Goal: Navigation & Orientation: Find specific page/section

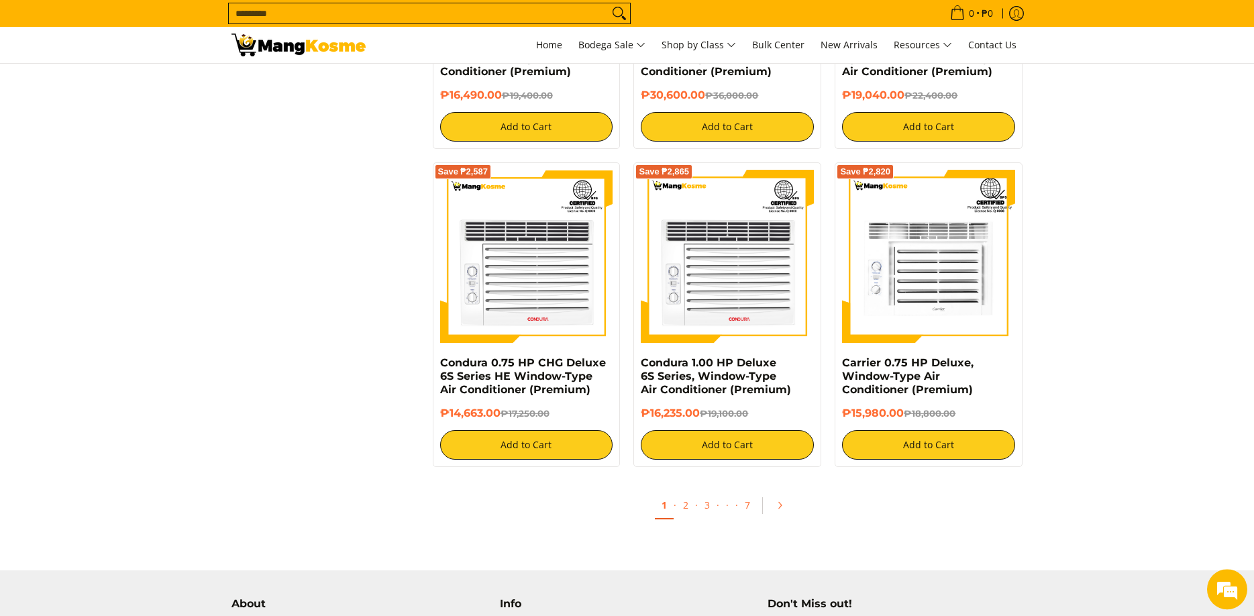
scroll to position [2670, 0]
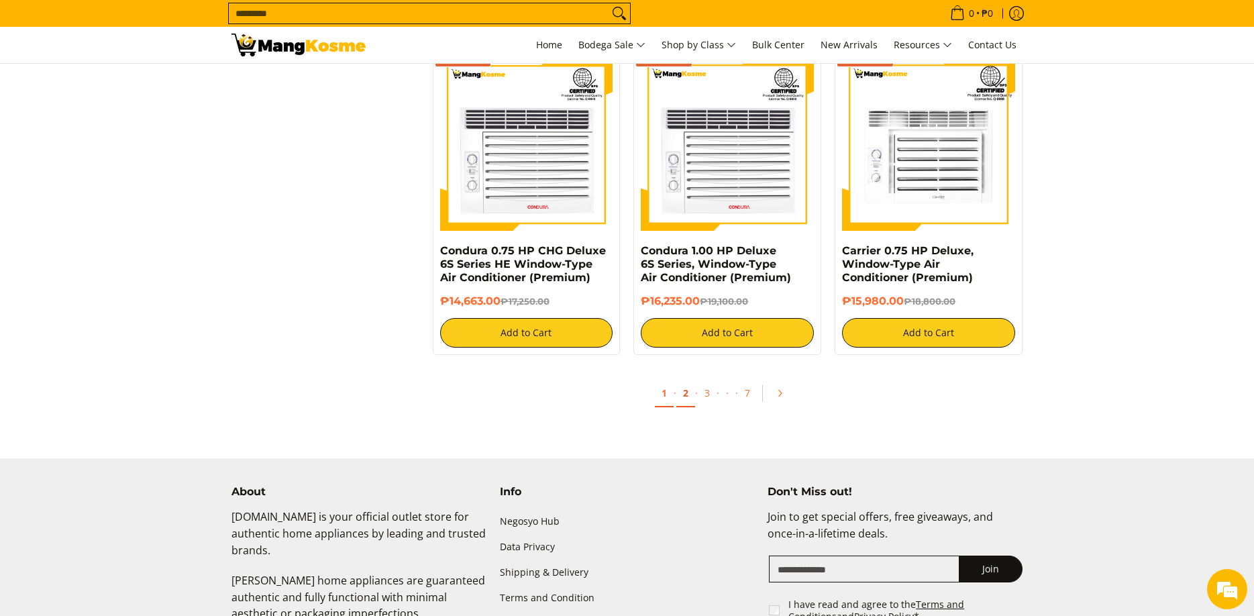
click at [691, 396] on link "2" at bounding box center [686, 394] width 19 height 28
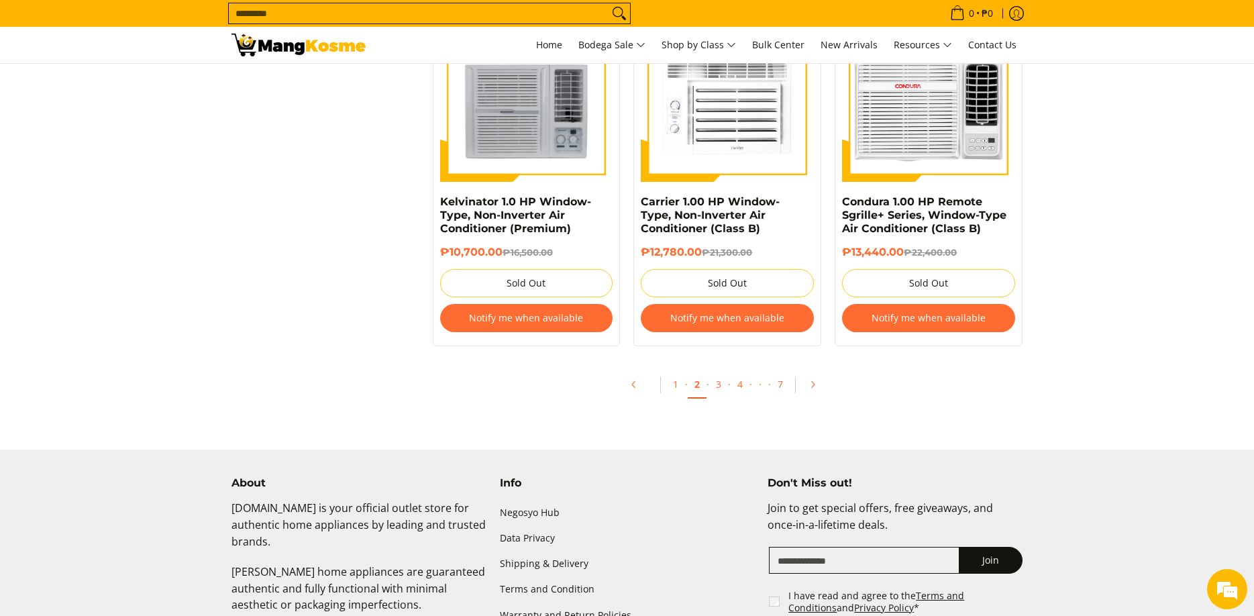
scroll to position [2601, 0]
click at [720, 387] on link "3" at bounding box center [718, 384] width 19 height 28
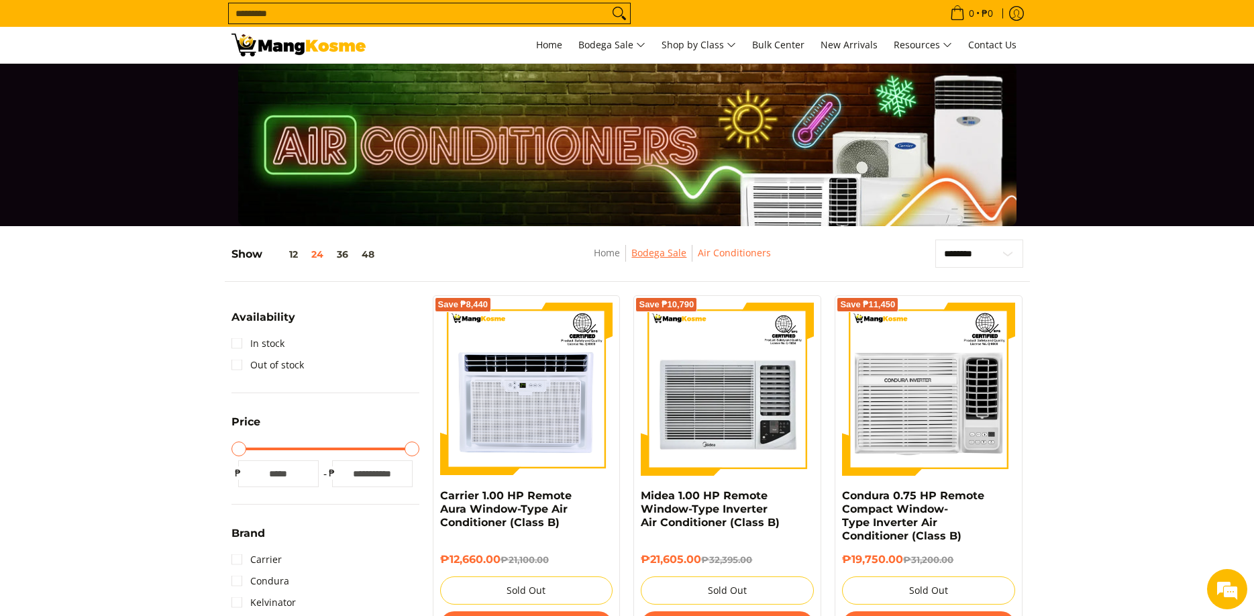
click at [674, 253] on link "Bodega Sale" at bounding box center [659, 252] width 55 height 13
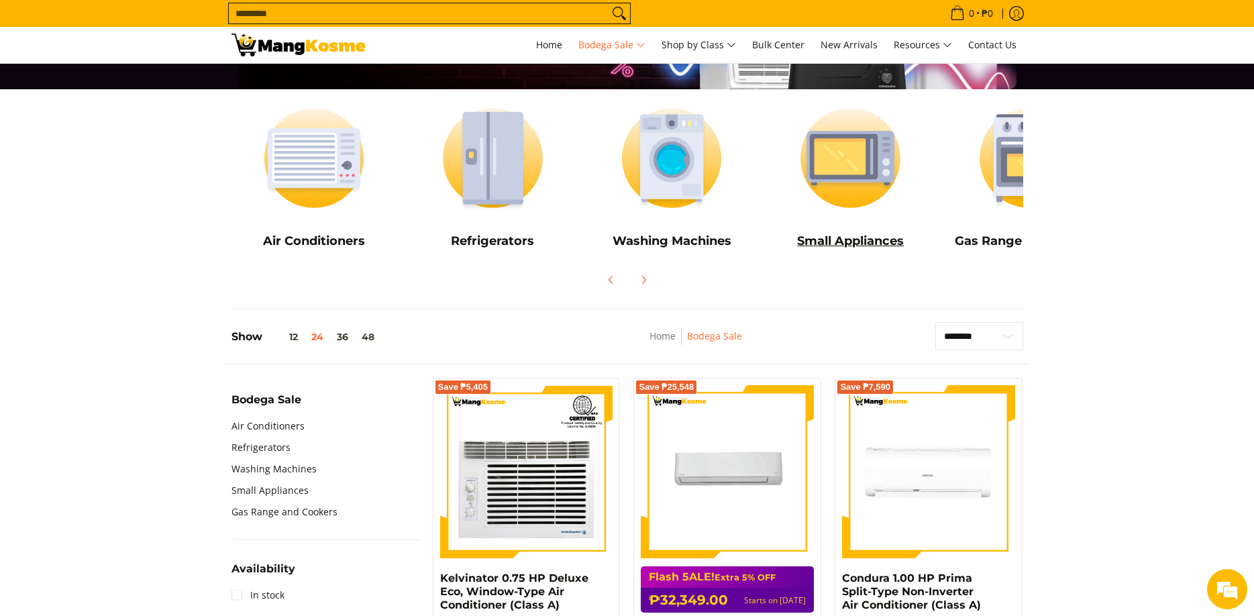
scroll to position [0, 1]
click at [840, 192] on img at bounding box center [850, 158] width 166 height 124
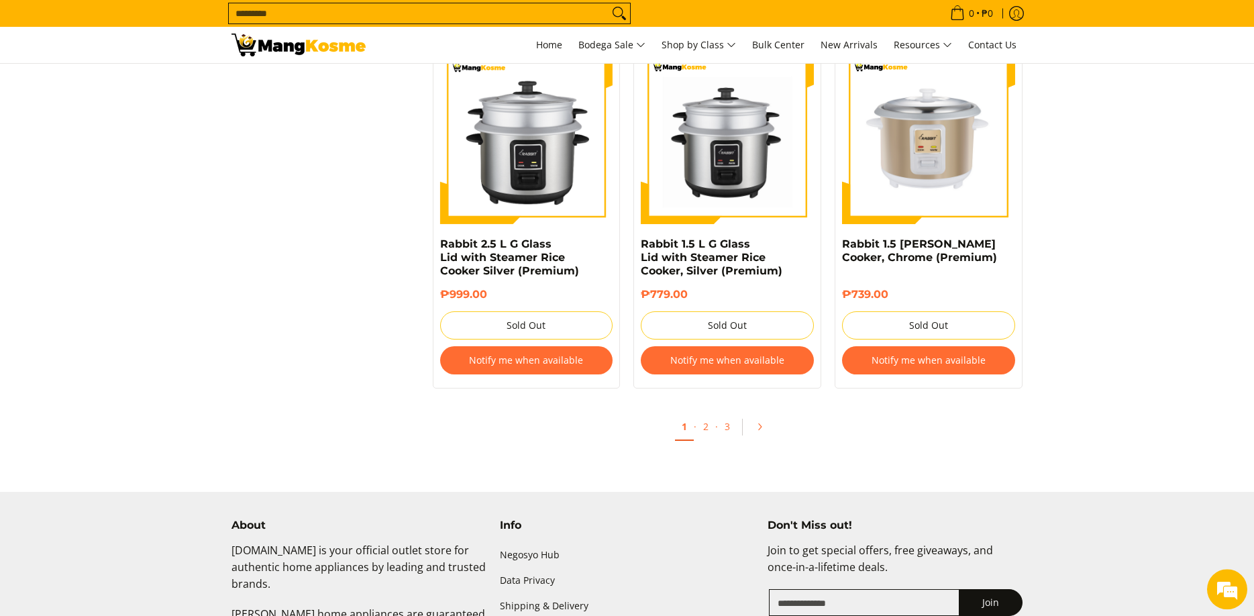
scroll to position [2670, 0]
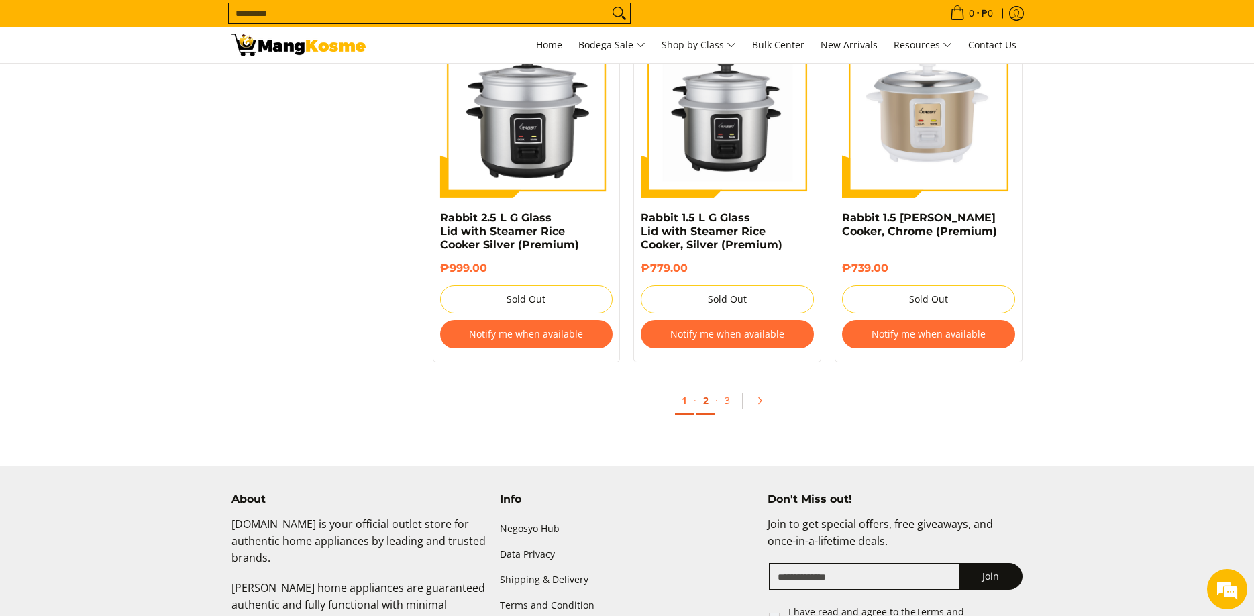
click at [706, 393] on link "2" at bounding box center [706, 401] width 19 height 28
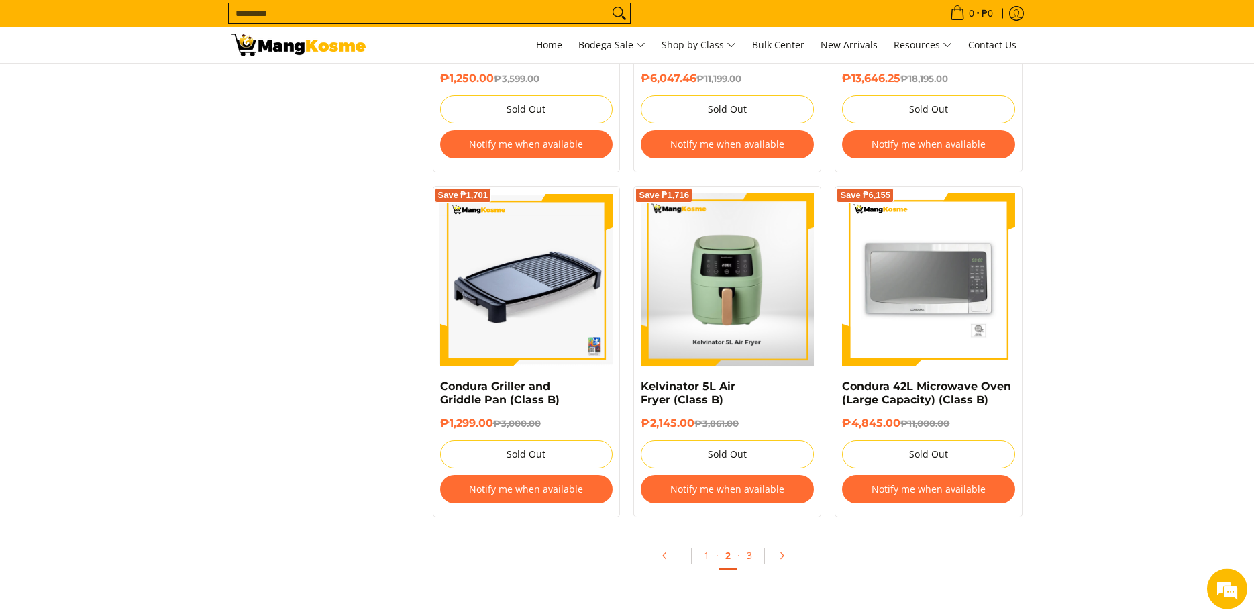
scroll to position [2807, 0]
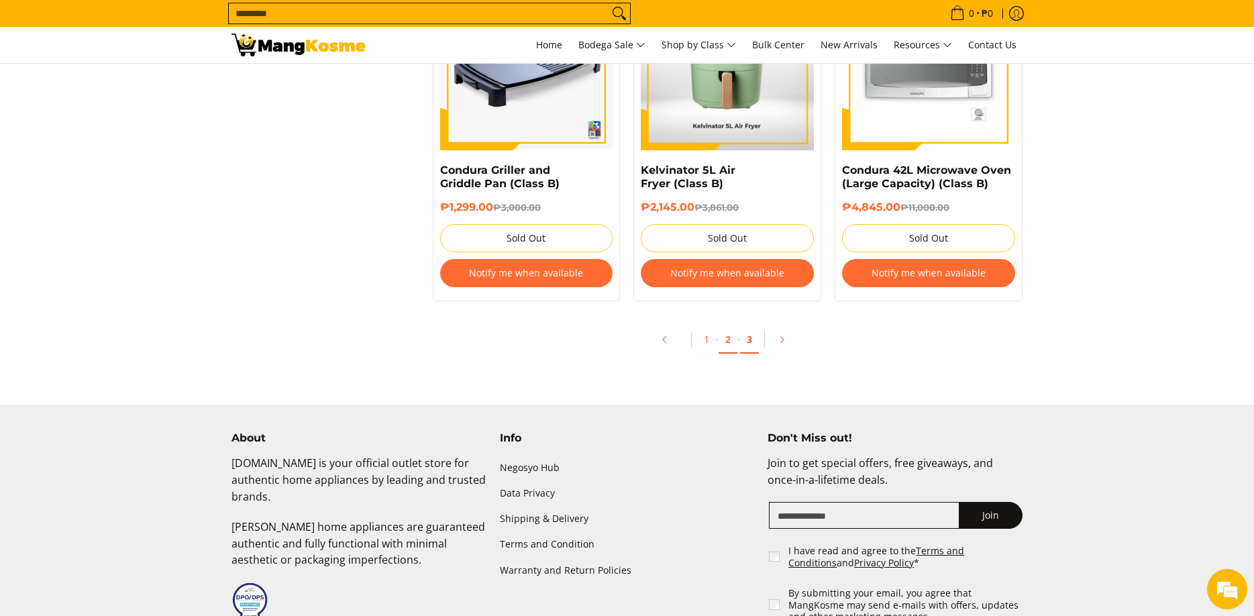
click at [751, 348] on link "3" at bounding box center [749, 340] width 19 height 28
